Goal: Task Accomplishment & Management: Use online tool/utility

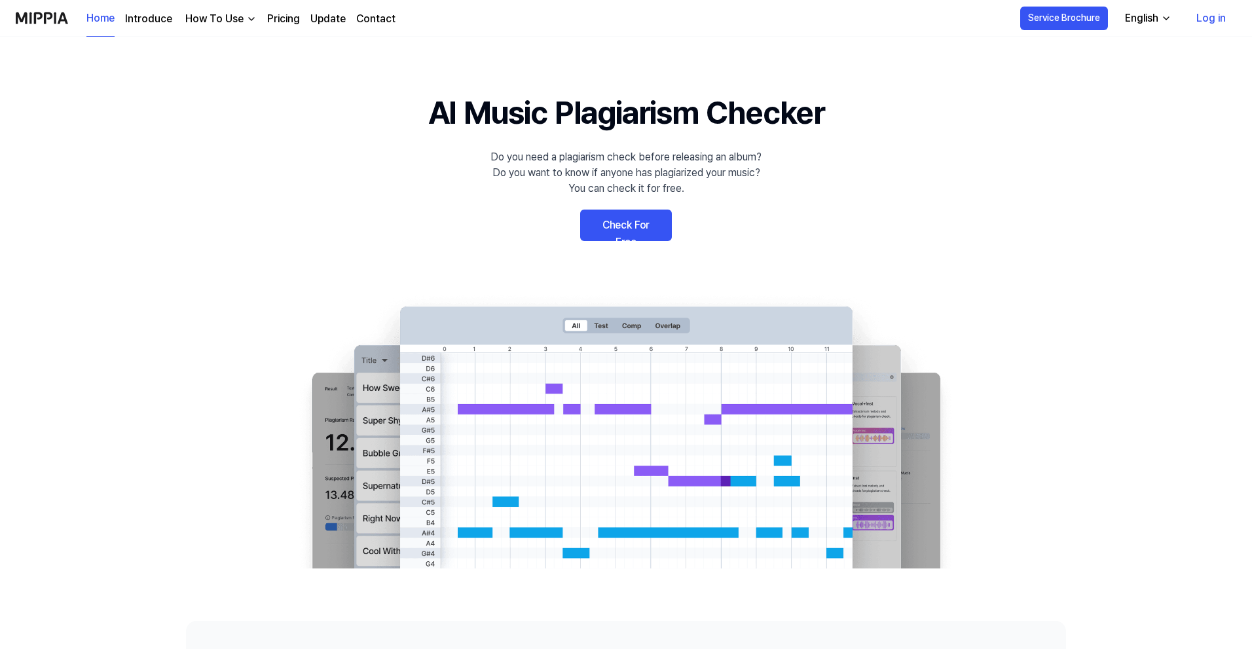
click at [656, 234] on link "Check For Free" at bounding box center [626, 224] width 92 height 31
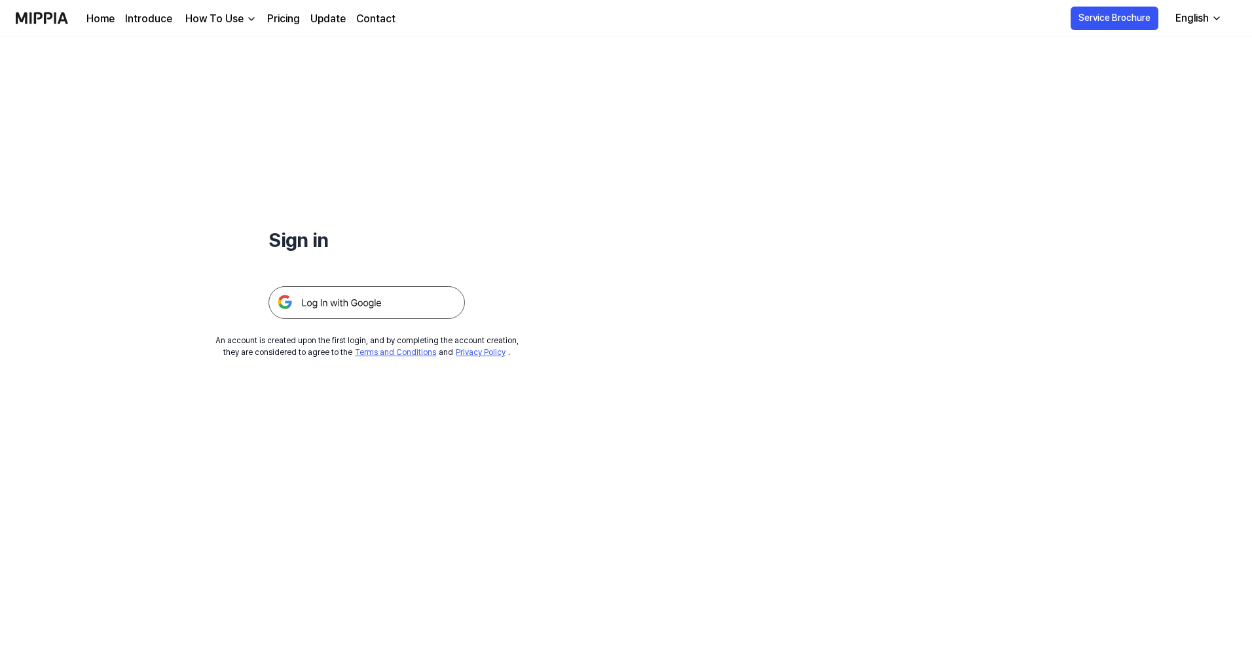
click at [393, 306] on img at bounding box center [366, 302] width 196 height 33
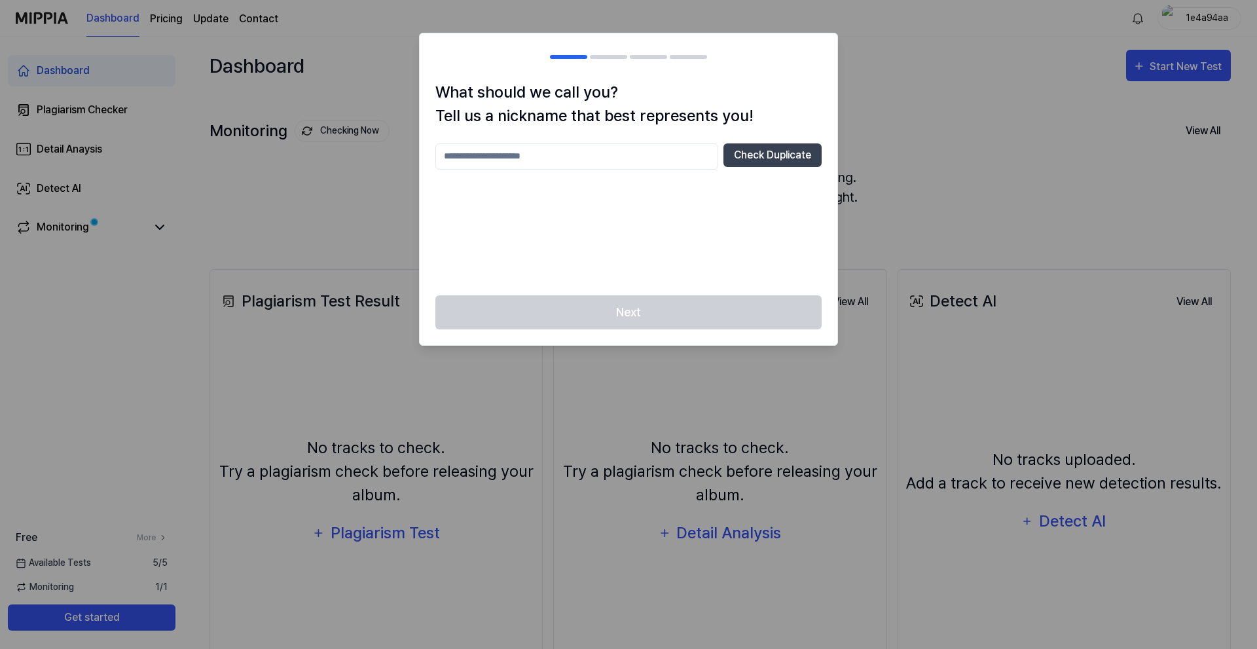
click at [507, 150] on input "text" at bounding box center [576, 156] width 283 height 26
type input "********"
click at [779, 153] on button "Check Duplicate" at bounding box center [772, 155] width 98 height 24
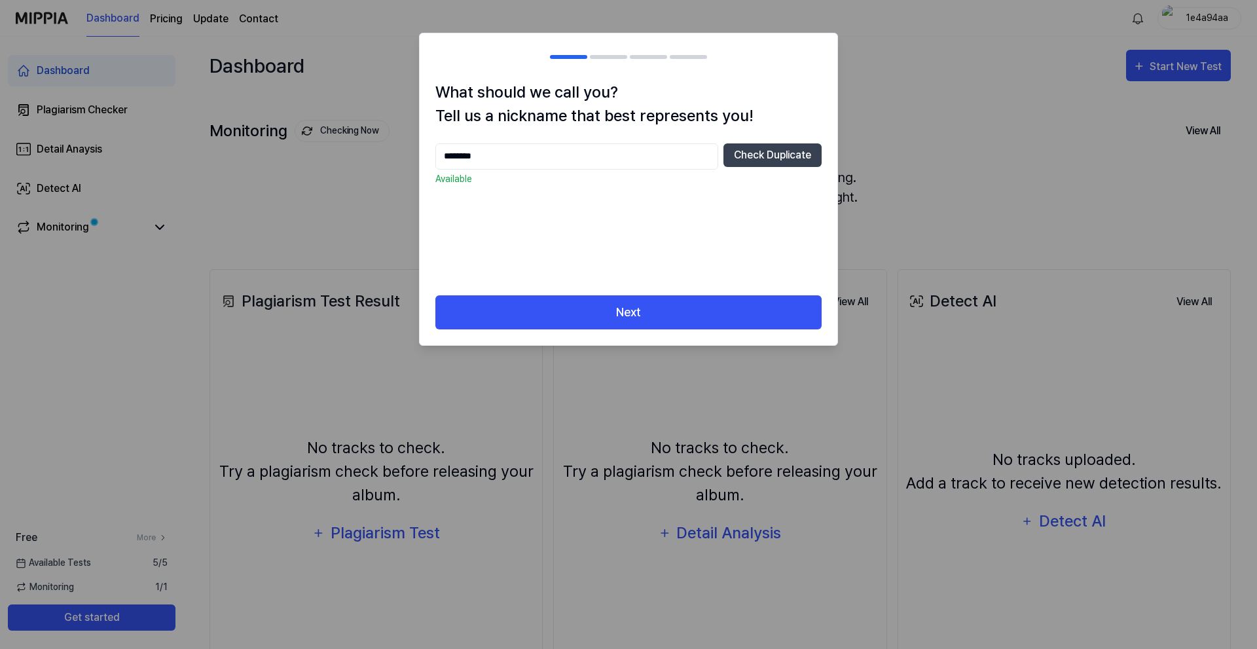
drag, startPoint x: 541, startPoint y: 160, endPoint x: 403, endPoint y: 163, distance: 138.2
click at [403, 163] on body "Dashboard Pricing Update Contact 1e4a94aa Dashboard Plagiarism Checker Detail A…" at bounding box center [628, 324] width 1257 height 649
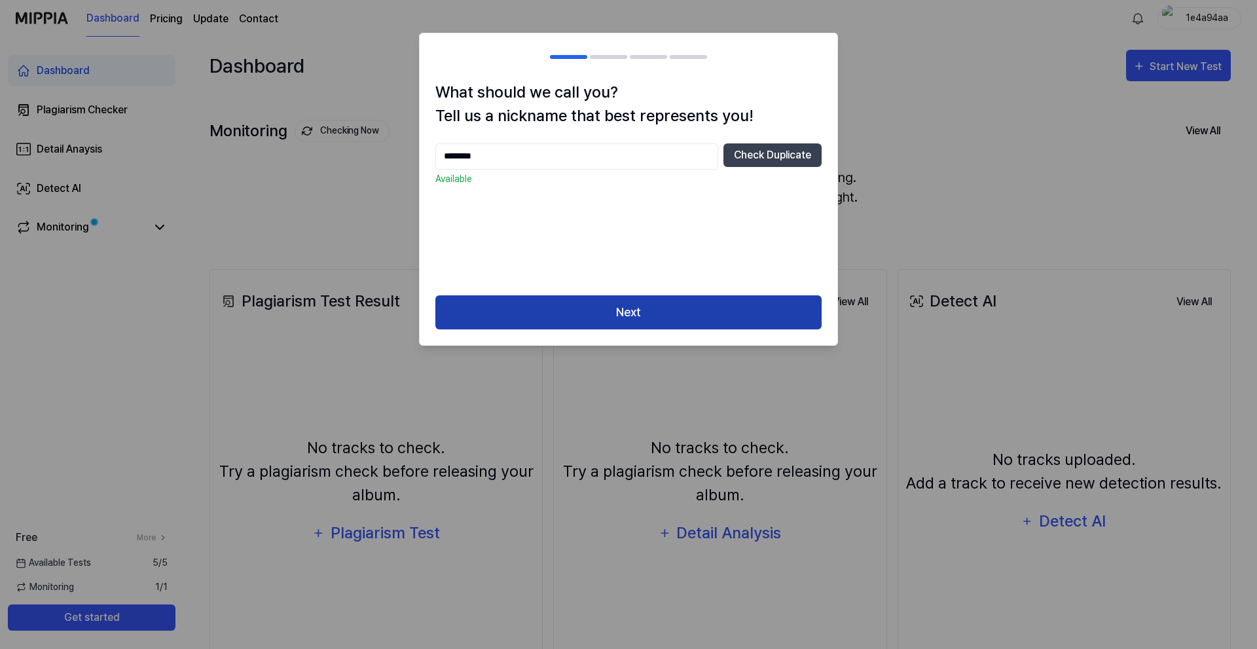
click at [685, 316] on button "Next" at bounding box center [628, 312] width 386 height 35
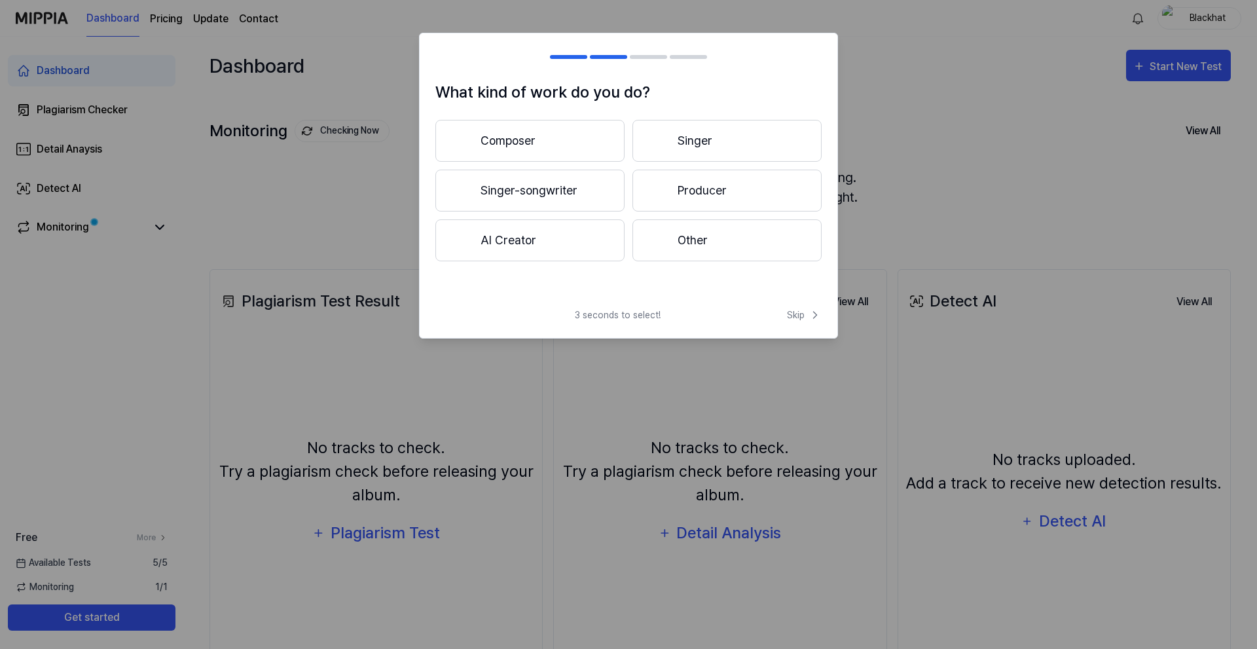
click at [694, 141] on button "Singer" at bounding box center [726, 141] width 189 height 42
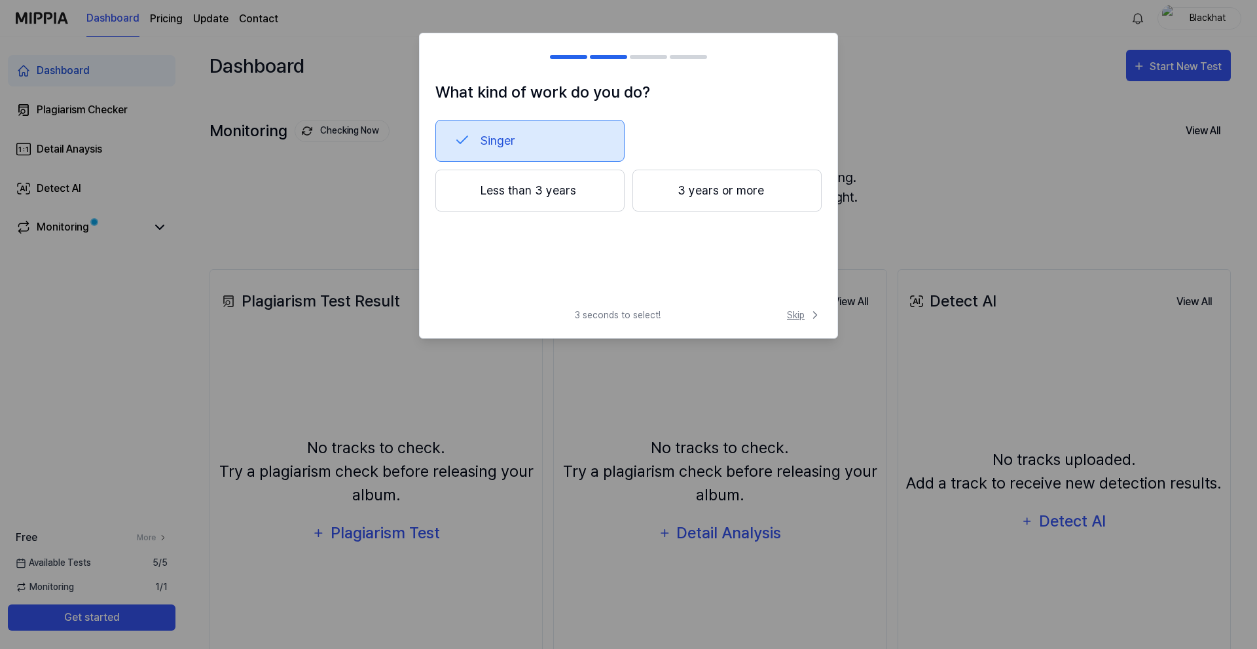
click at [790, 319] on span "Skip" at bounding box center [804, 315] width 35 height 14
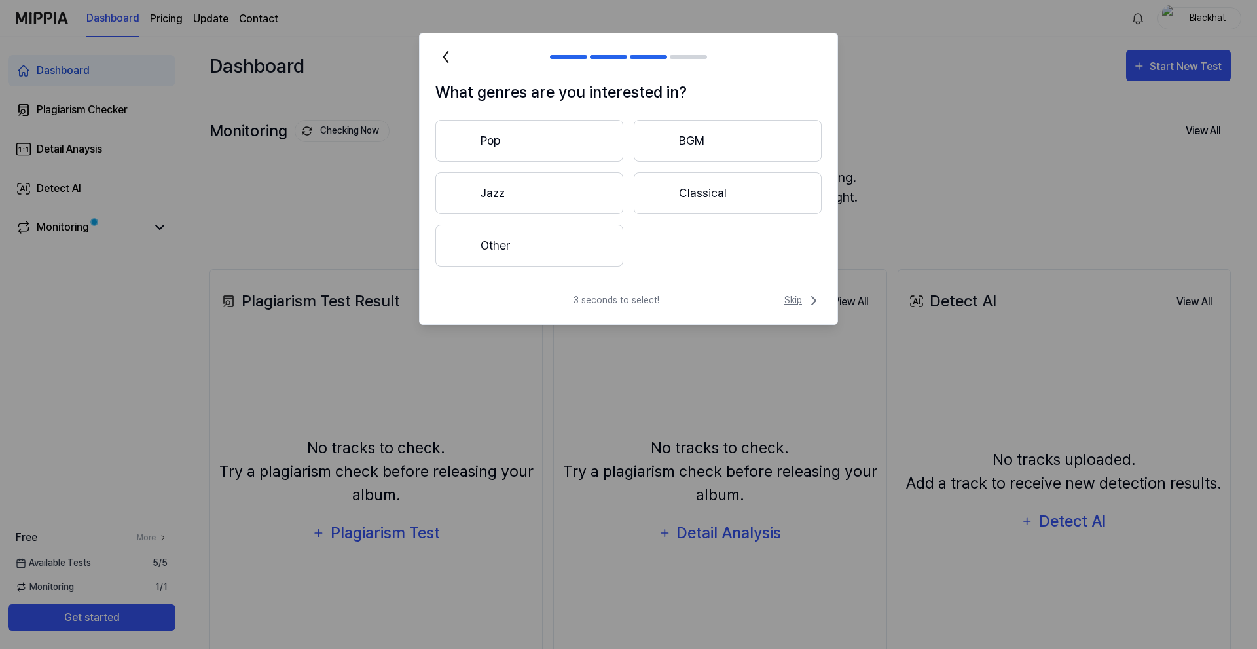
click at [805, 302] on span "Skip" at bounding box center [802, 301] width 37 height 16
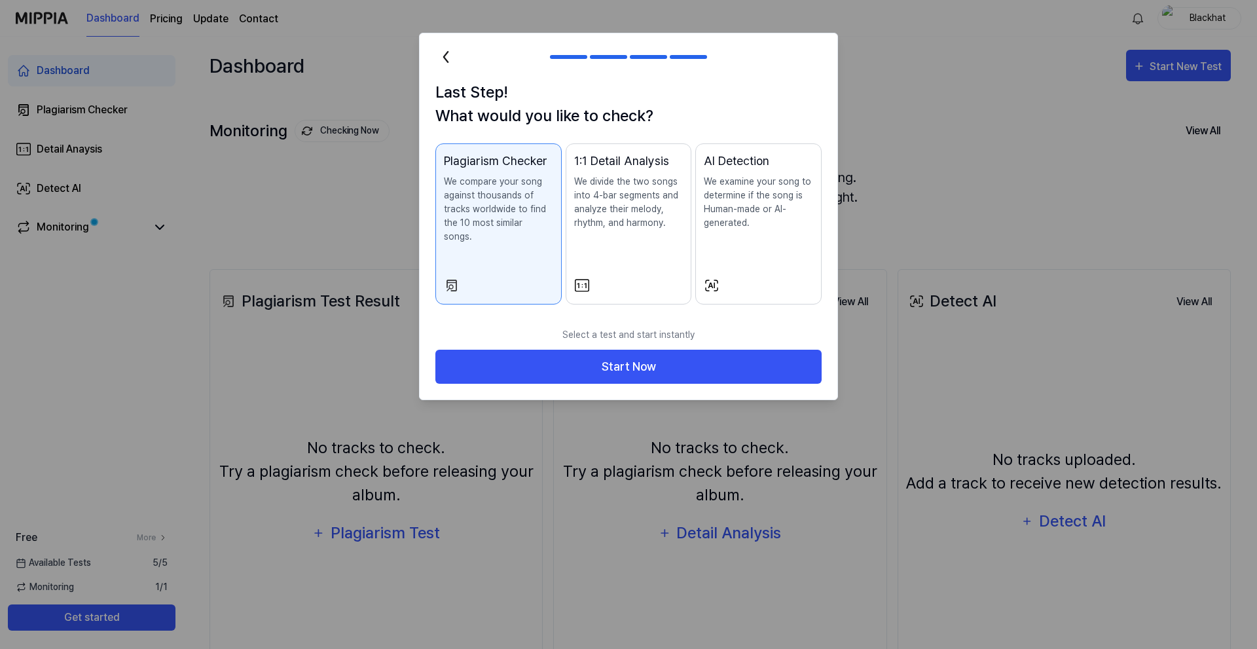
click at [998, 74] on div at bounding box center [628, 324] width 1257 height 649
drag, startPoint x: 884, startPoint y: 41, endPoint x: 877, endPoint y: 46, distance: 8.9
click at [877, 46] on div at bounding box center [628, 324] width 1257 height 649
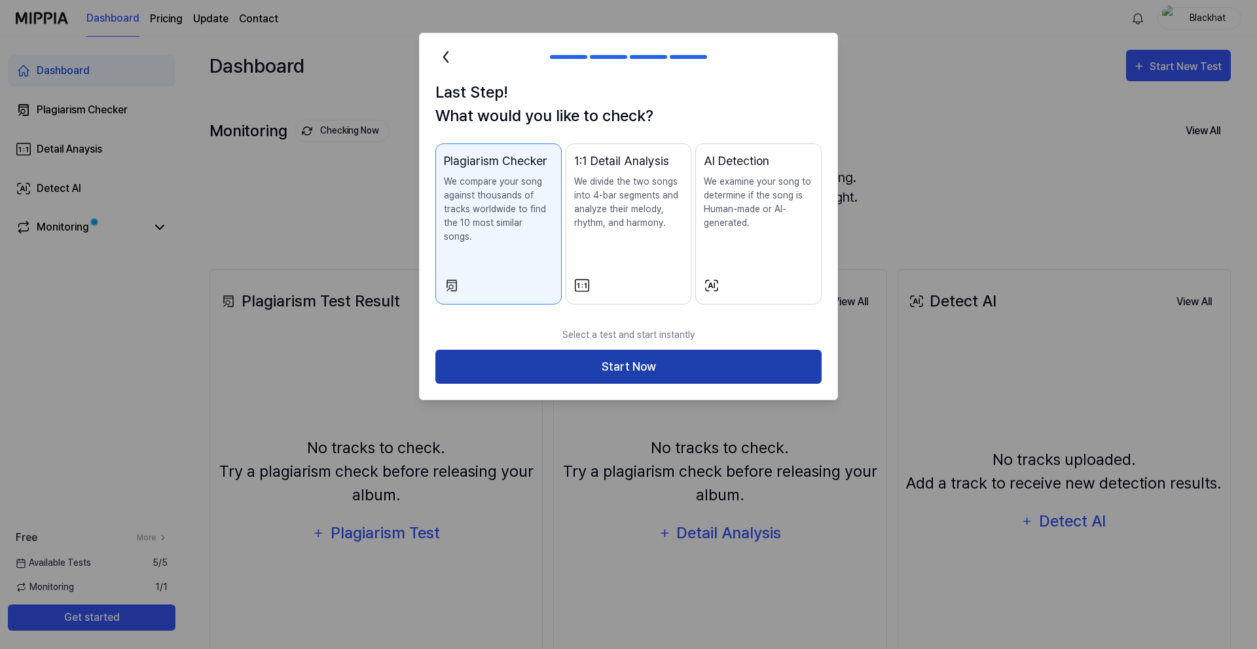
drag, startPoint x: 655, startPoint y: 351, endPoint x: 663, endPoint y: 351, distance: 7.9
click at [663, 351] on button "Start Now" at bounding box center [628, 367] width 386 height 35
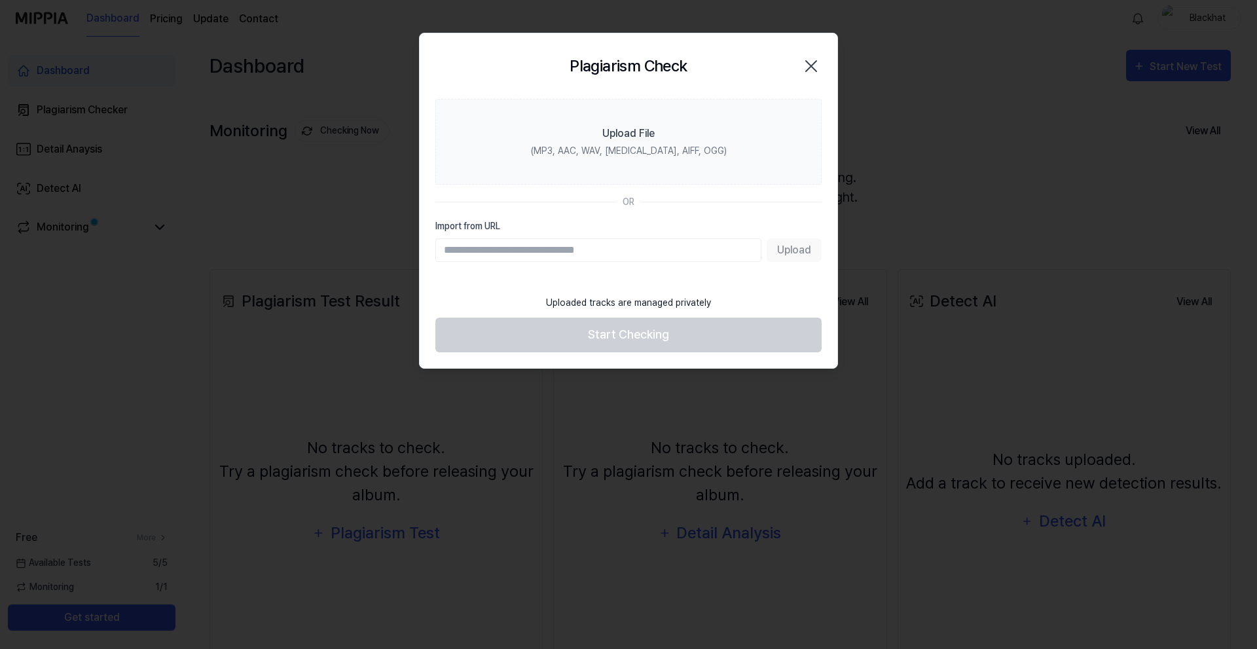
click at [816, 57] on icon "button" at bounding box center [811, 66] width 21 height 21
